Goal: Task Accomplishment & Management: Complete application form

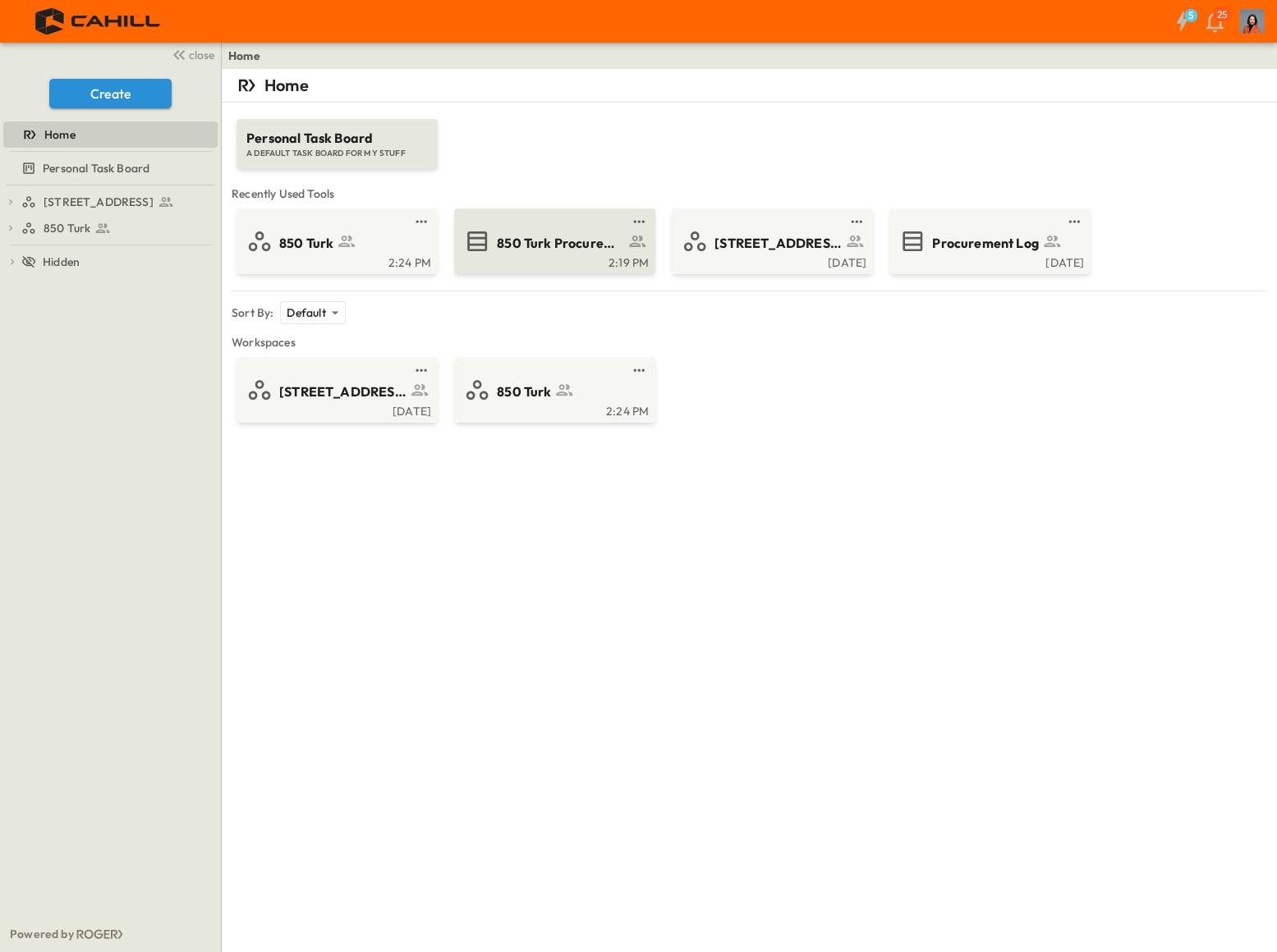
click at [554, 239] on span "850 Turk Procurement Log" at bounding box center [561, 243] width 127 height 19
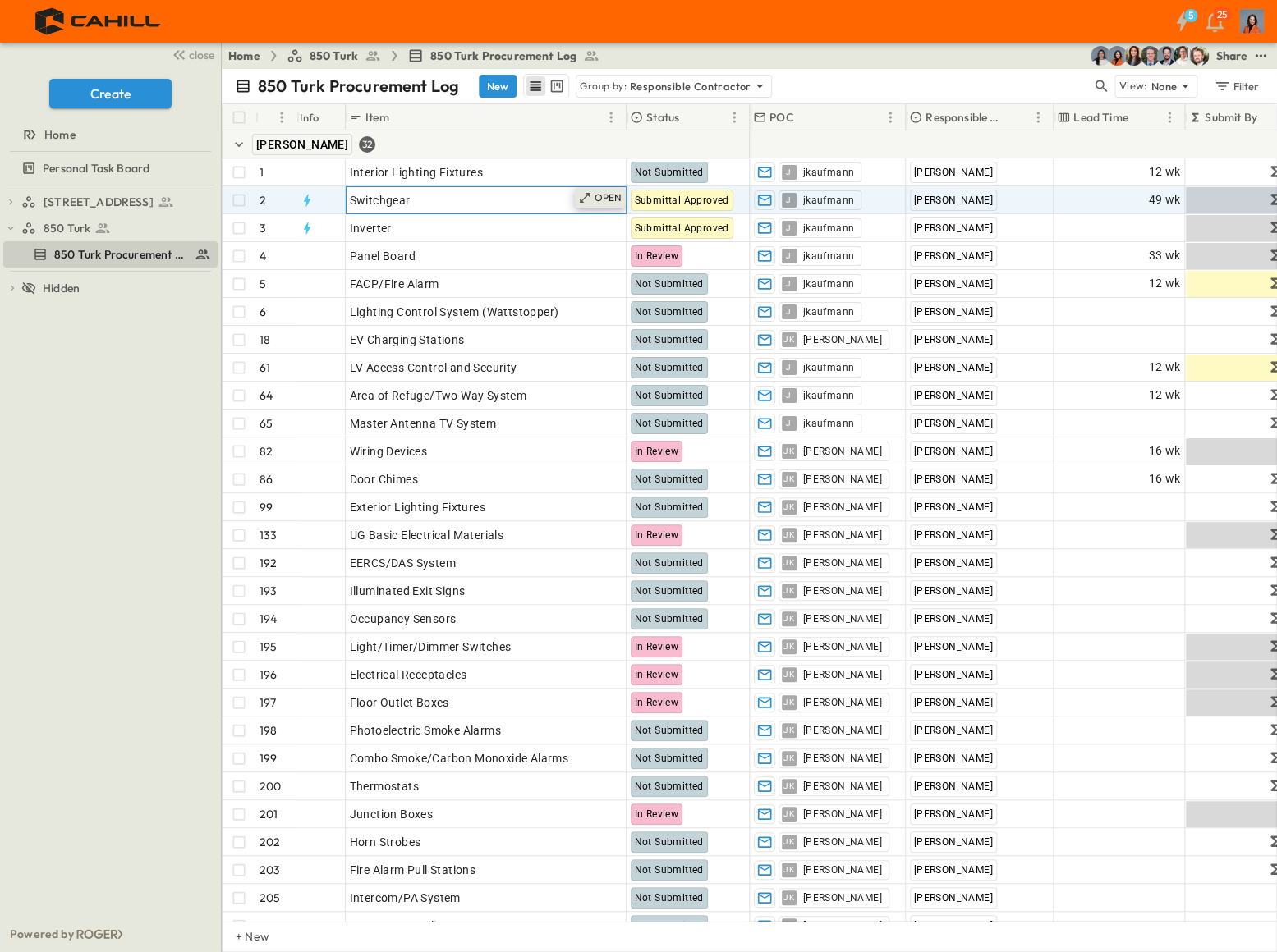
click at [608, 196] on p "OPEN" at bounding box center [608, 197] width 28 height 13
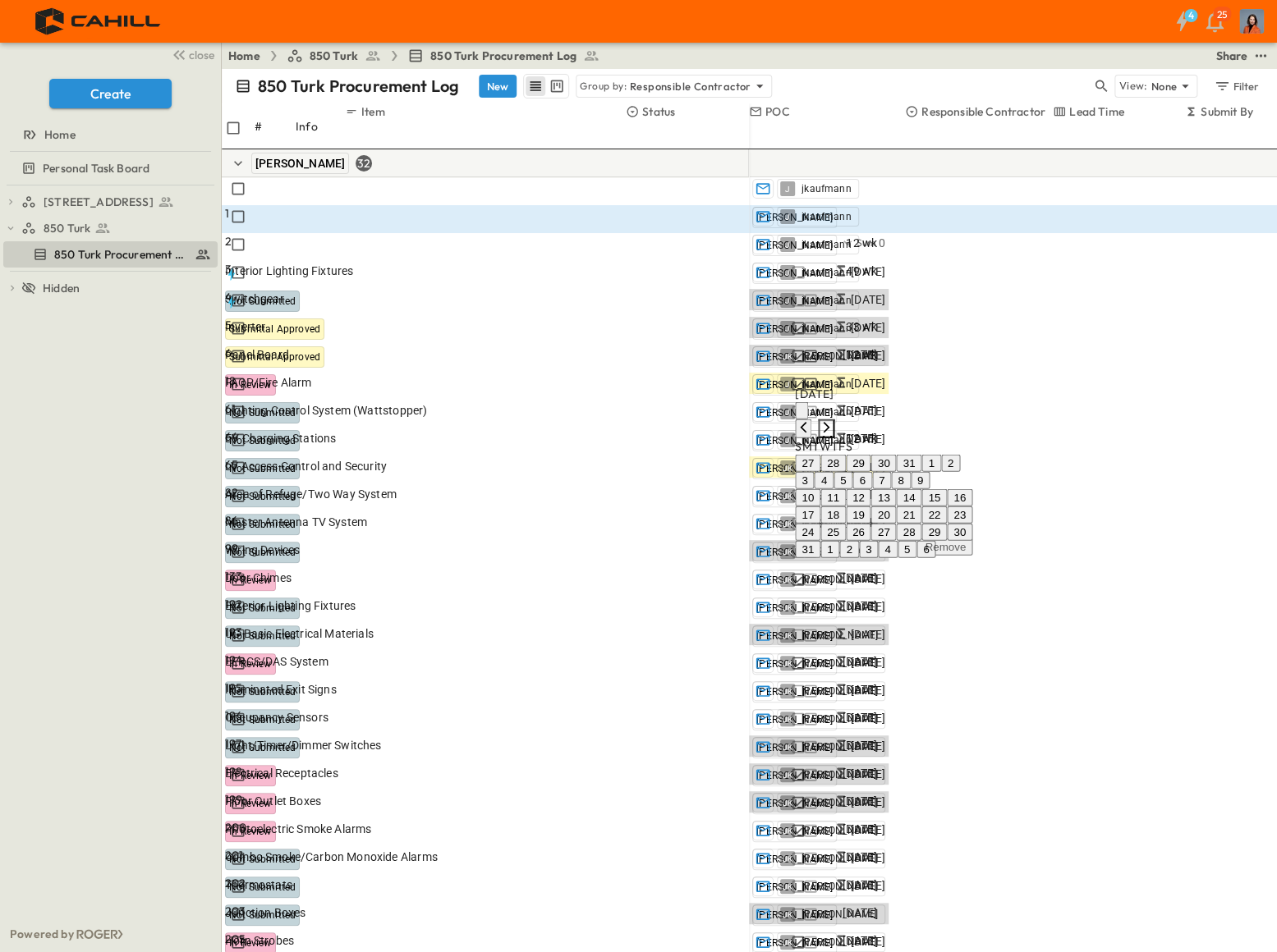
click at [833, 421] on icon "Next month" at bounding box center [826, 427] width 13 height 13
click at [833, 335] on icon "Next month" at bounding box center [826, 341] width 13 height 13
click at [833, 352] on icon "Next month" at bounding box center [826, 358] width 13 height 13
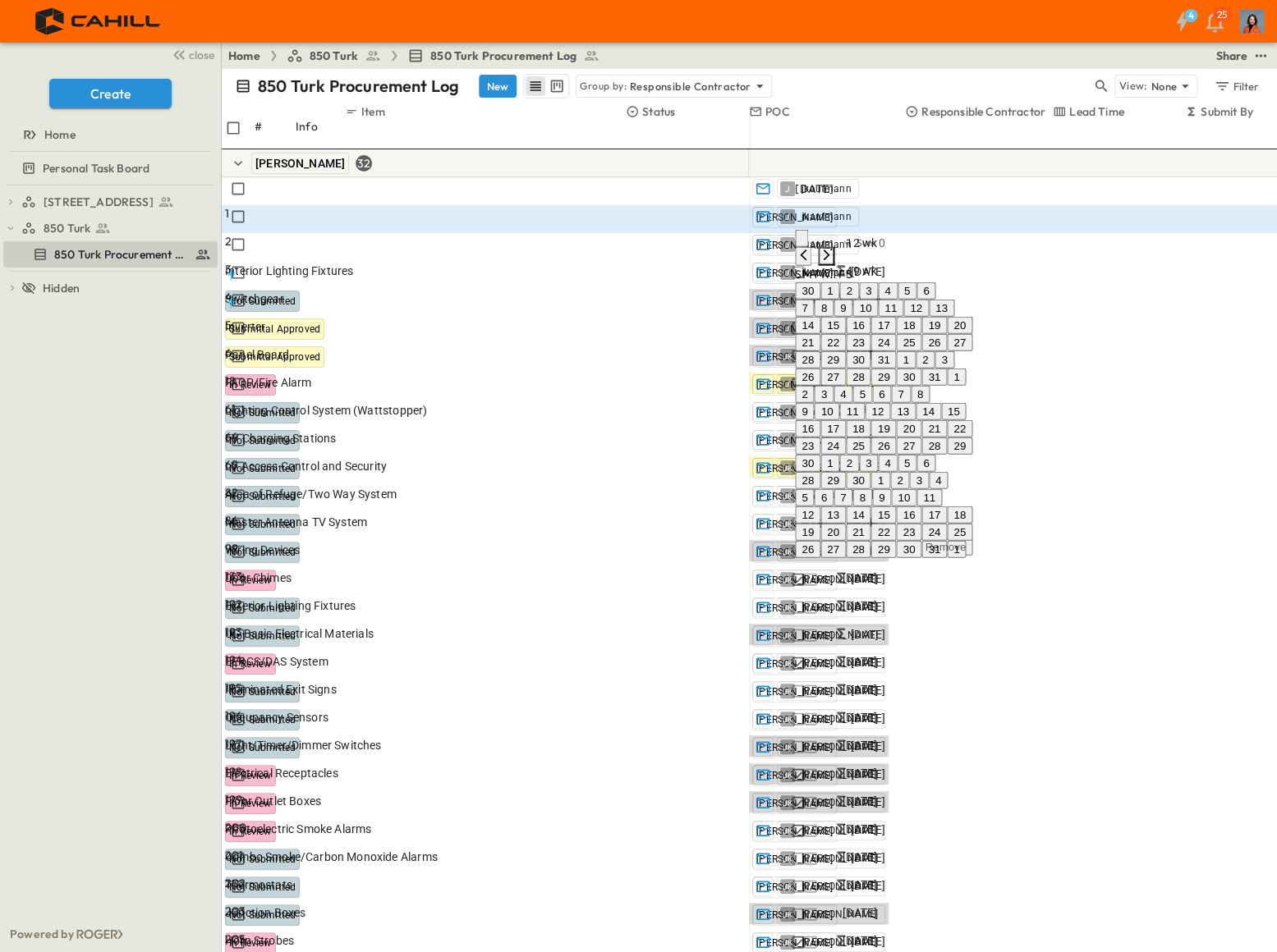
click at [833, 262] on icon "Next month" at bounding box center [826, 255] width 13 height 13
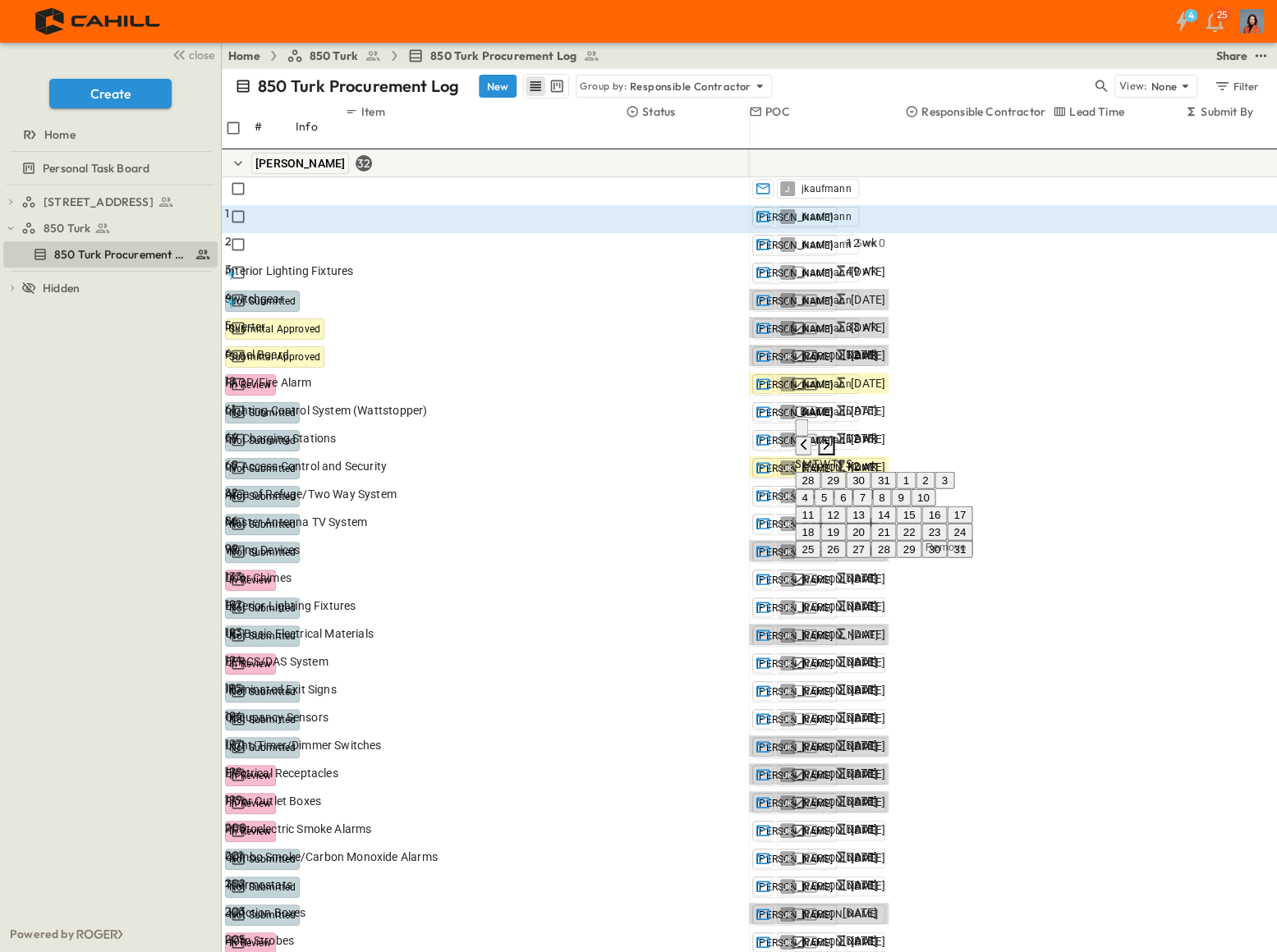
click at [833, 438] on icon "Next month" at bounding box center [826, 445] width 13 height 13
click at [833, 369] on icon "Next month" at bounding box center [826, 376] width 13 height 13
click at [910, 490] on button "12" at bounding box center [897, 499] width 26 height 18
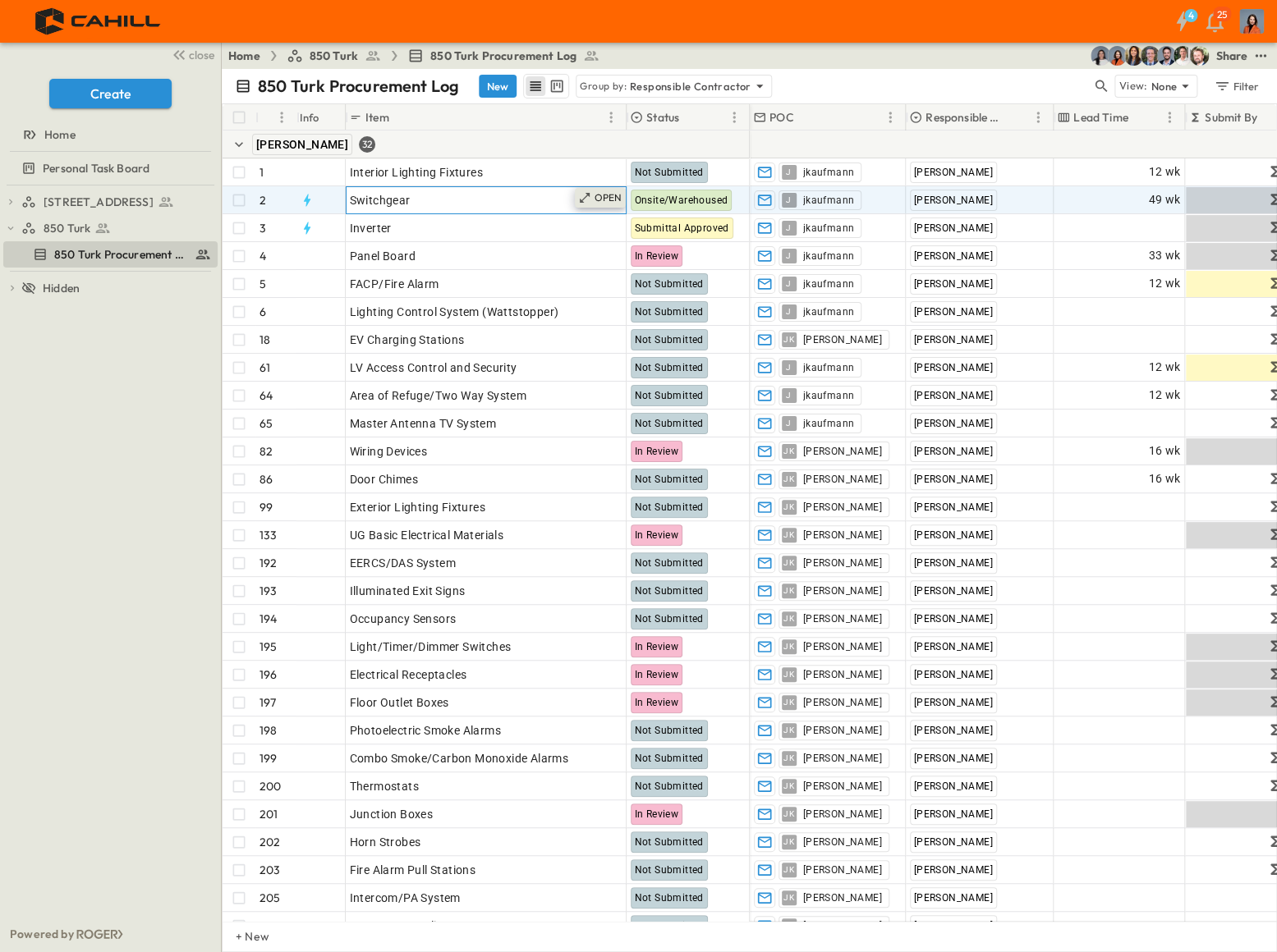
click at [612, 195] on p "OPEN" at bounding box center [608, 197] width 28 height 13
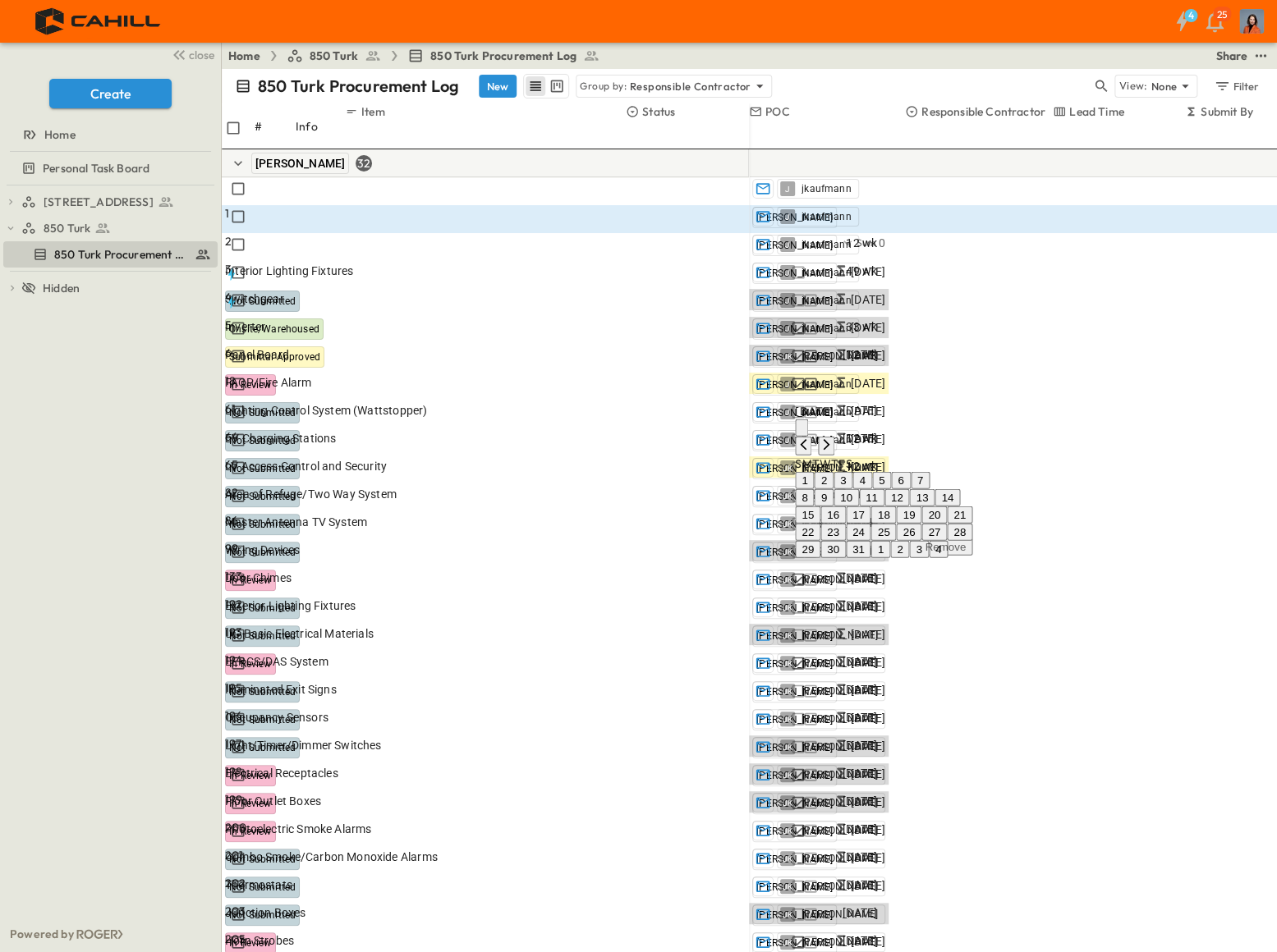
click at [973, 540] on button "Remove" at bounding box center [944, 547] width 54 height 18
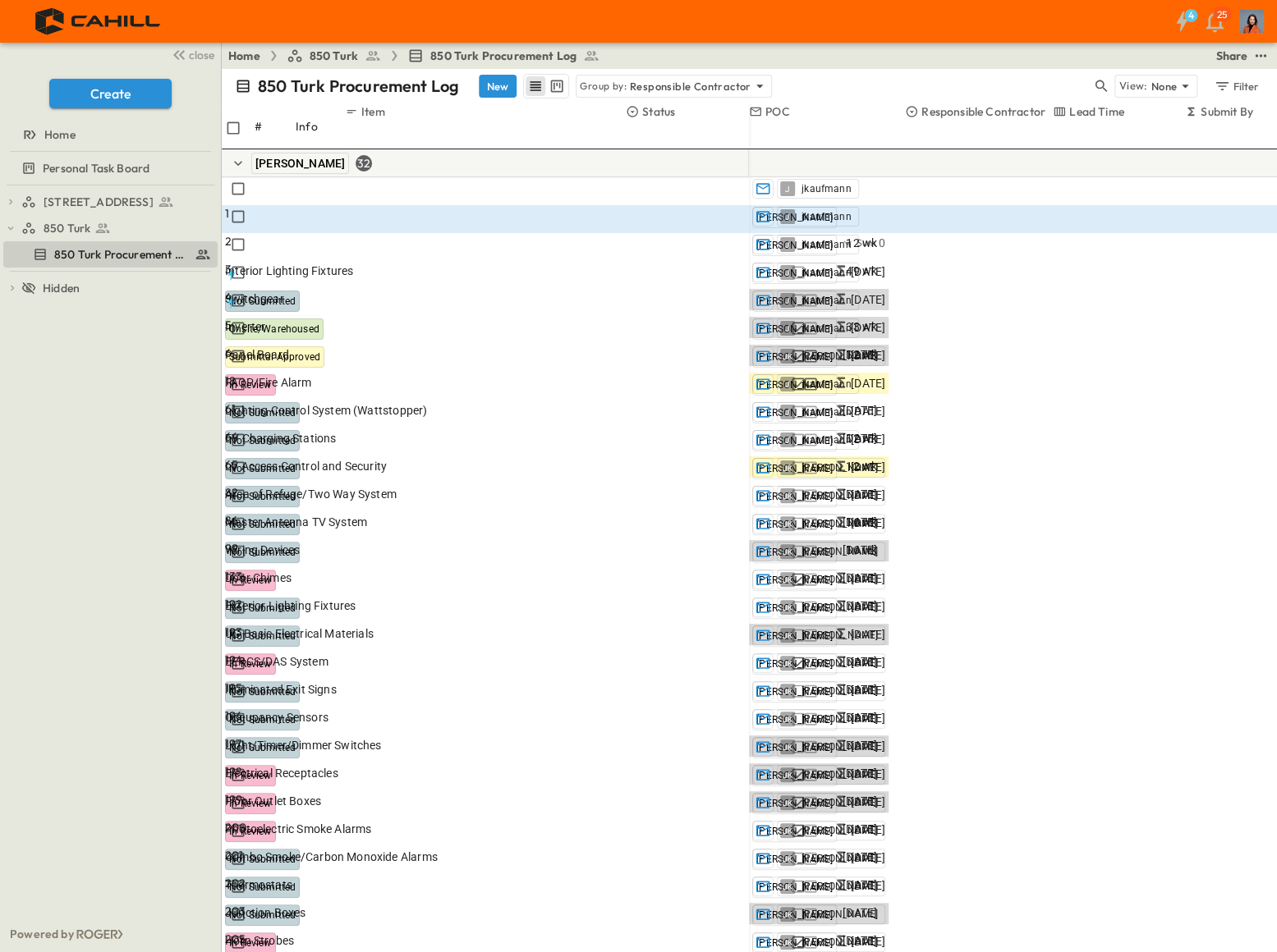
click at [1141, 224] on p "Link Existing Email" at bounding box center [1192, 225] width 141 height 17
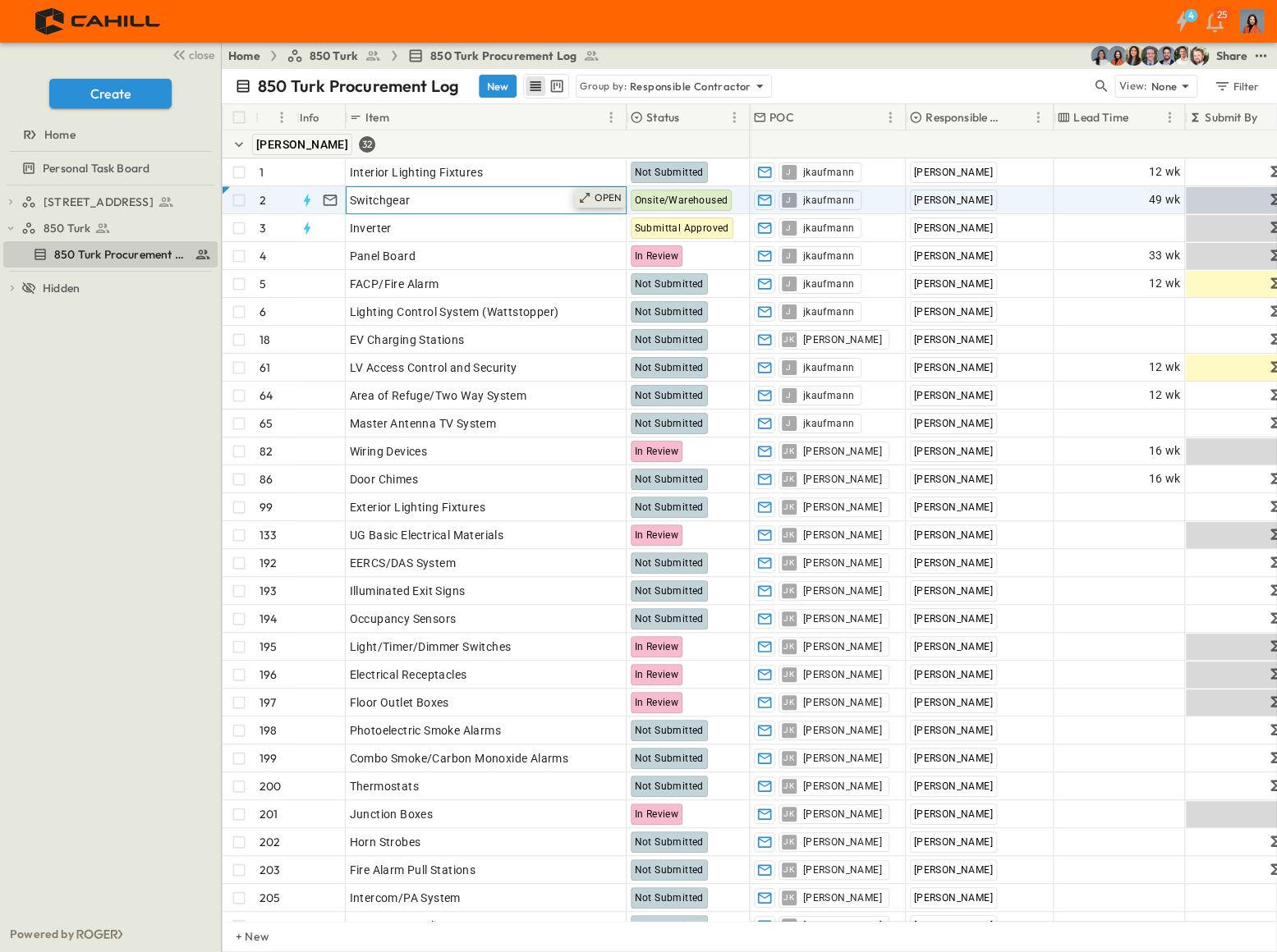
click at [609, 194] on p "OPEN" at bounding box center [608, 197] width 28 height 13
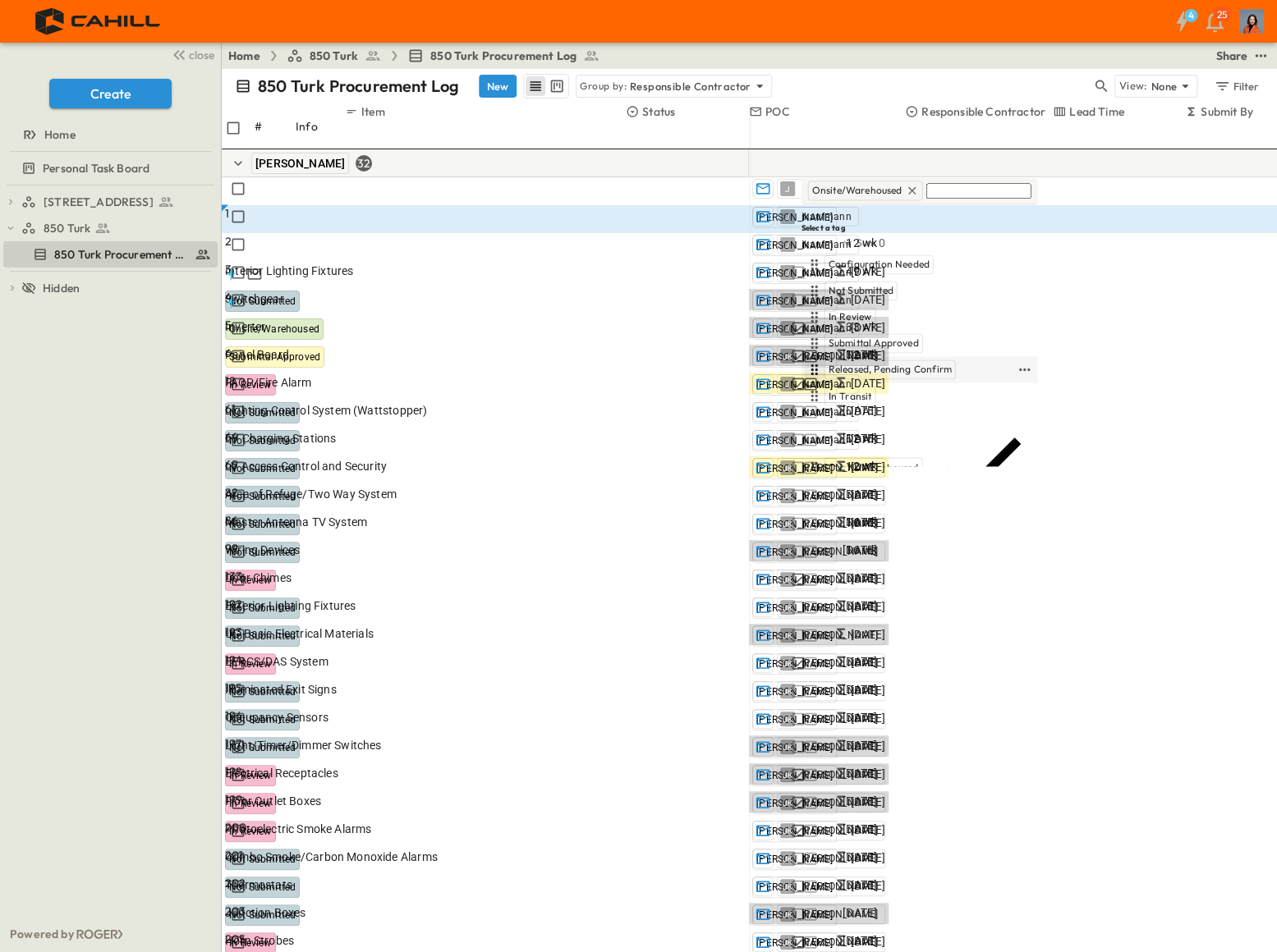
click at [813, 362] on icon "button" at bounding box center [814, 369] width 17 height 17
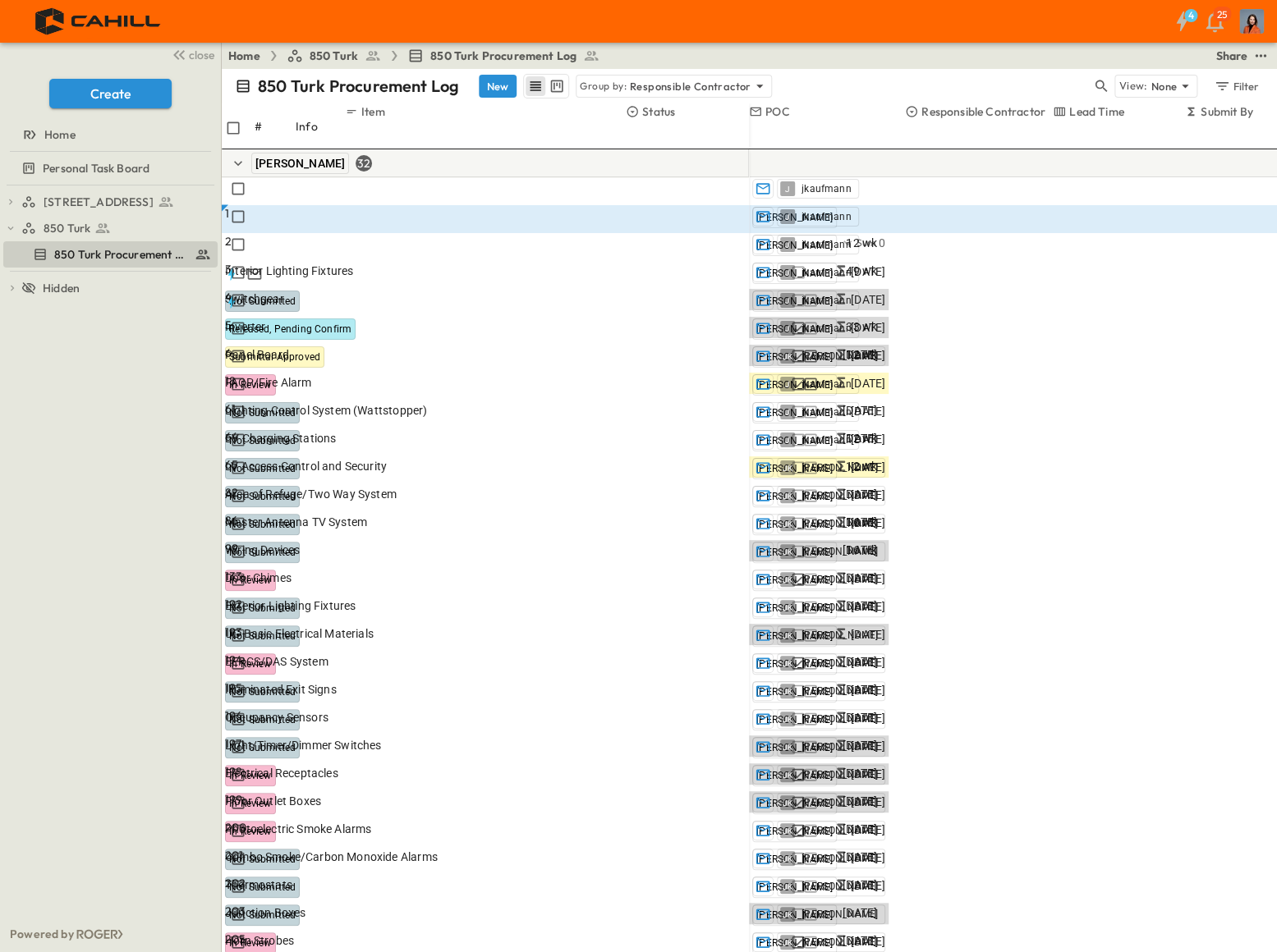
type input "********"
click at [982, 223] on h6 "Select a tag" at bounding box center [936, 228] width 270 height 11
click at [1063, 308] on icon "button" at bounding box center [1058, 309] width 11 height 3
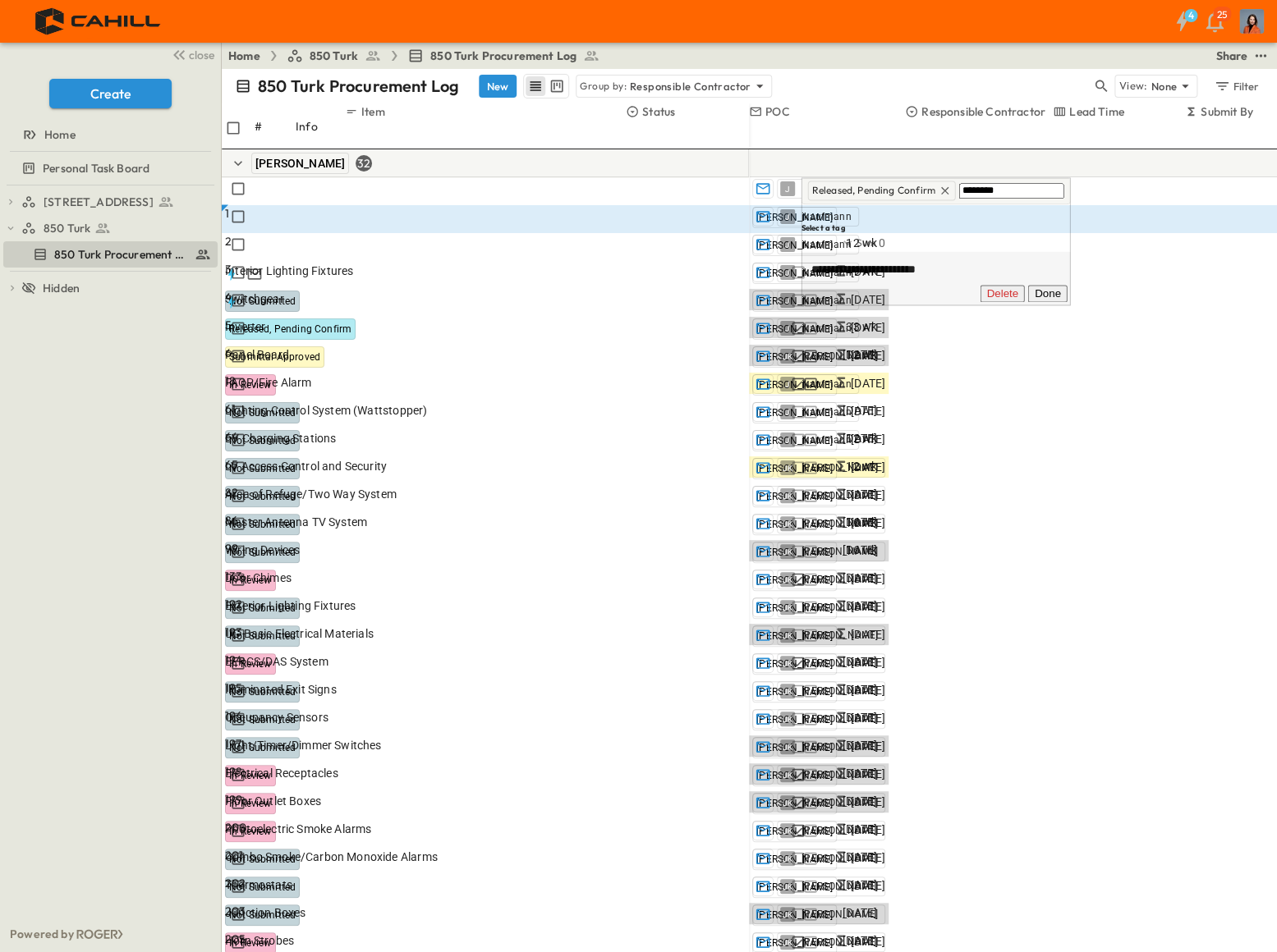
click at [997, 258] on input "**********" at bounding box center [942, 270] width 276 height 24
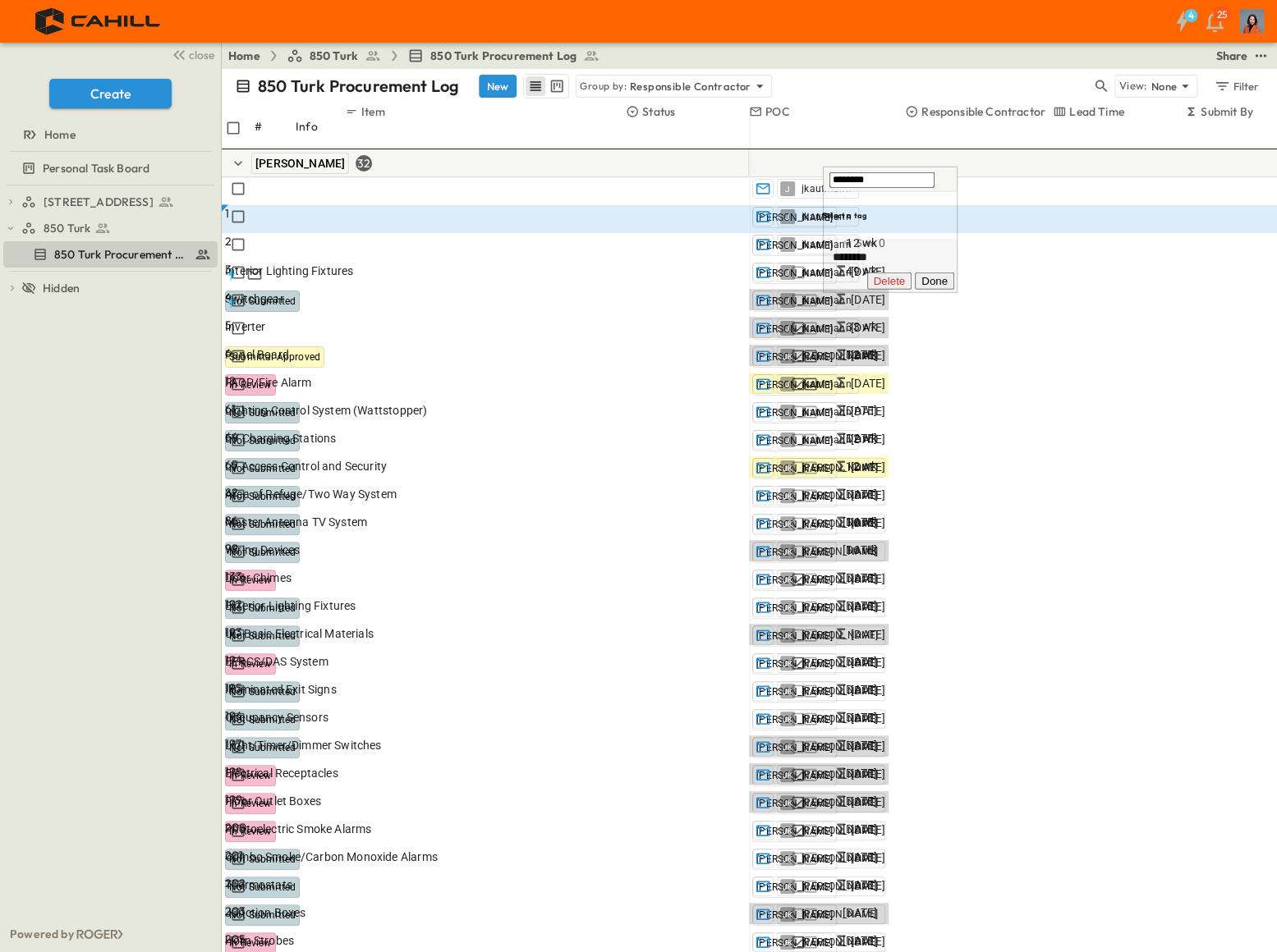
type input "********"
click at [909, 272] on div at bounding box center [890, 272] width 128 height 0
click at [954, 290] on button "Done" at bounding box center [935, 281] width 40 height 18
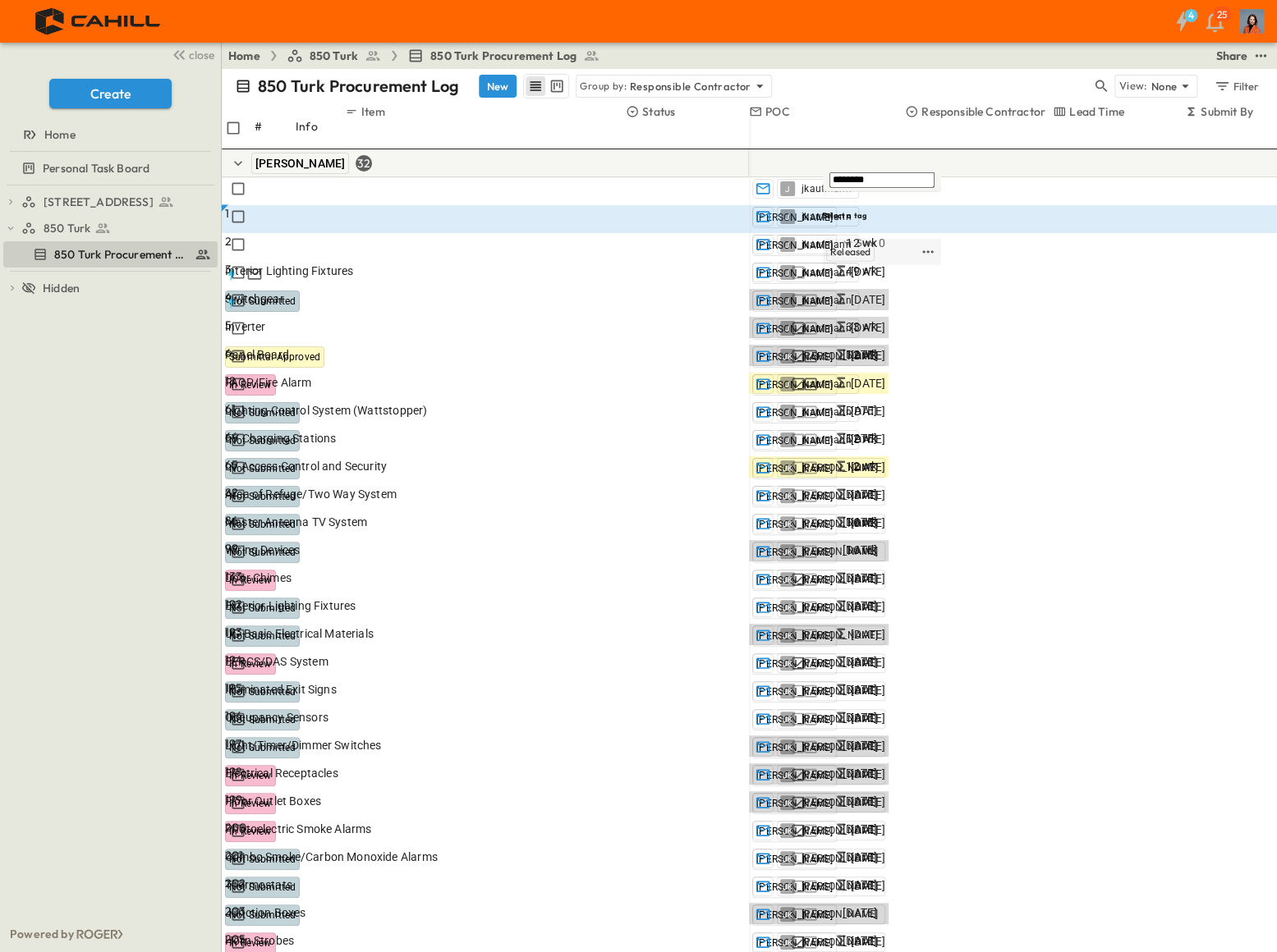
click at [839, 246] on span "Released" at bounding box center [851, 252] width 41 height 13
click at [490, 375] on div "FACP/Fire Alarm" at bounding box center [362, 383] width 274 height 17
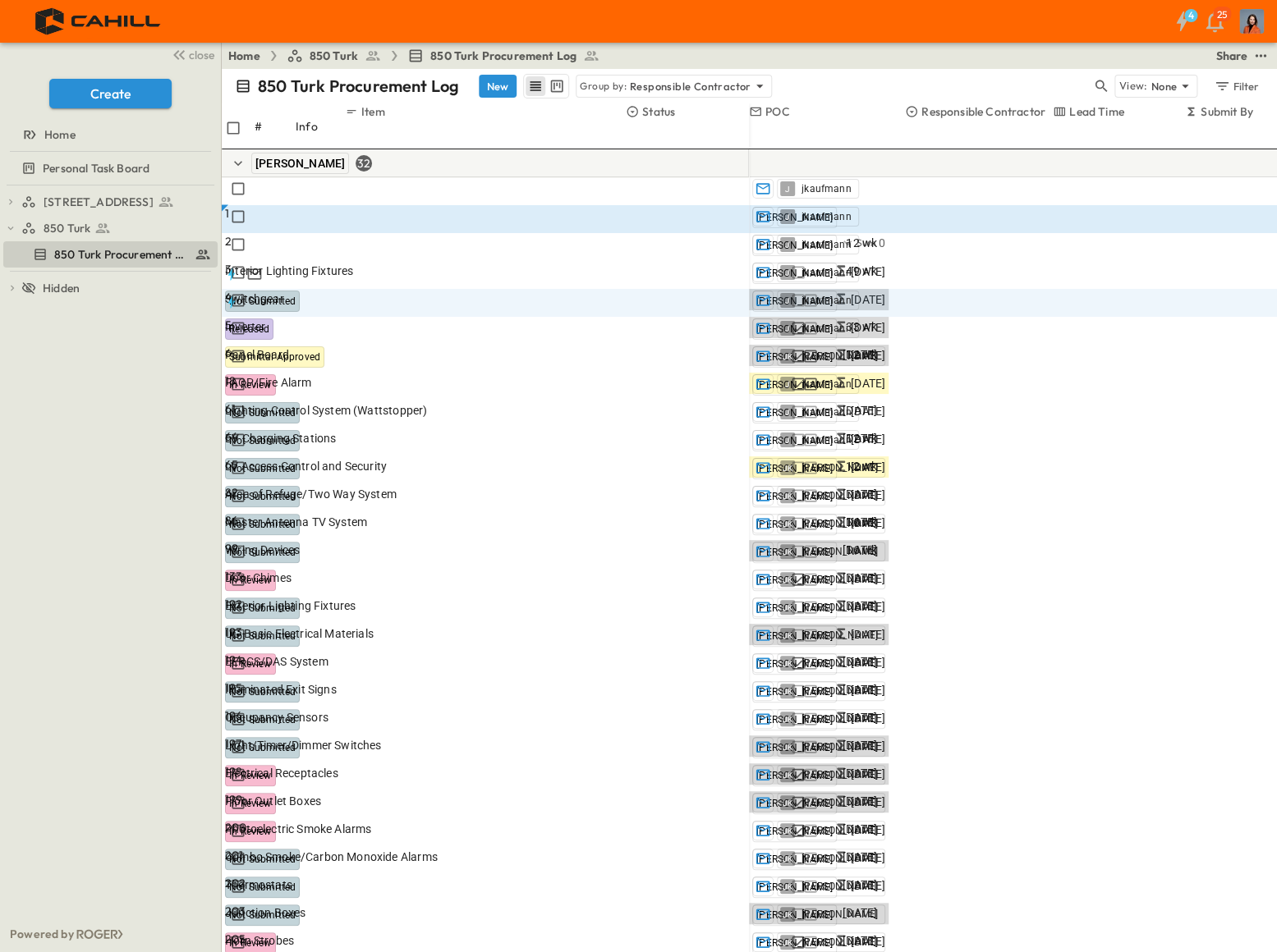
drag, startPoint x: 95, startPoint y: 365, endPoint x: 111, endPoint y: 361, distance: 16.5
click at [96, 365] on div "750 Golden Gate Procurement Log 850 Turk 850 Turk Procurement Log To pick up a …" at bounding box center [111, 551] width 221 height 731
